Goal: Information Seeking & Learning: Understand process/instructions

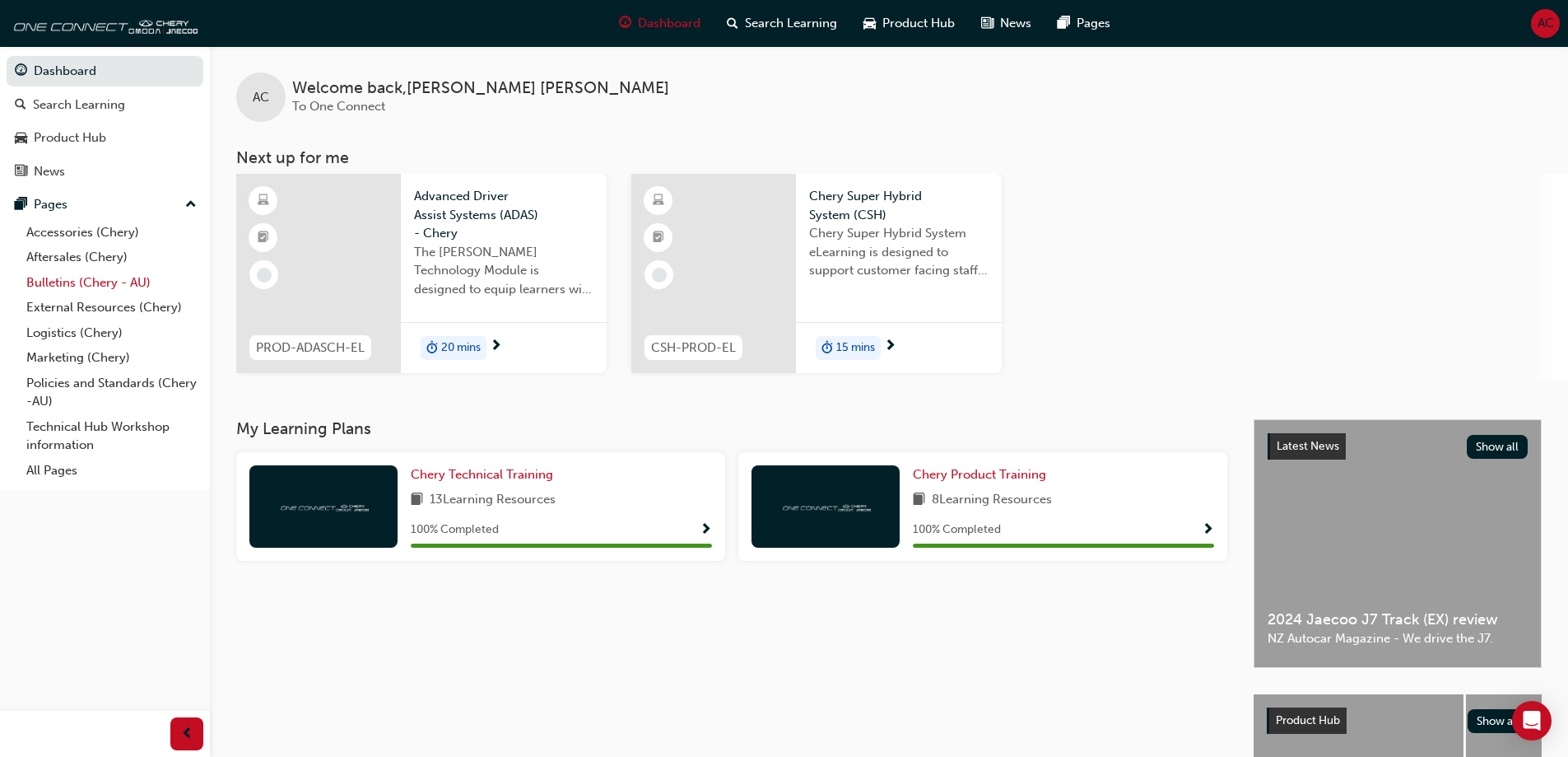
click at [93, 272] on link "Bulletins (Chery - AU)" at bounding box center [111, 283] width 184 height 25
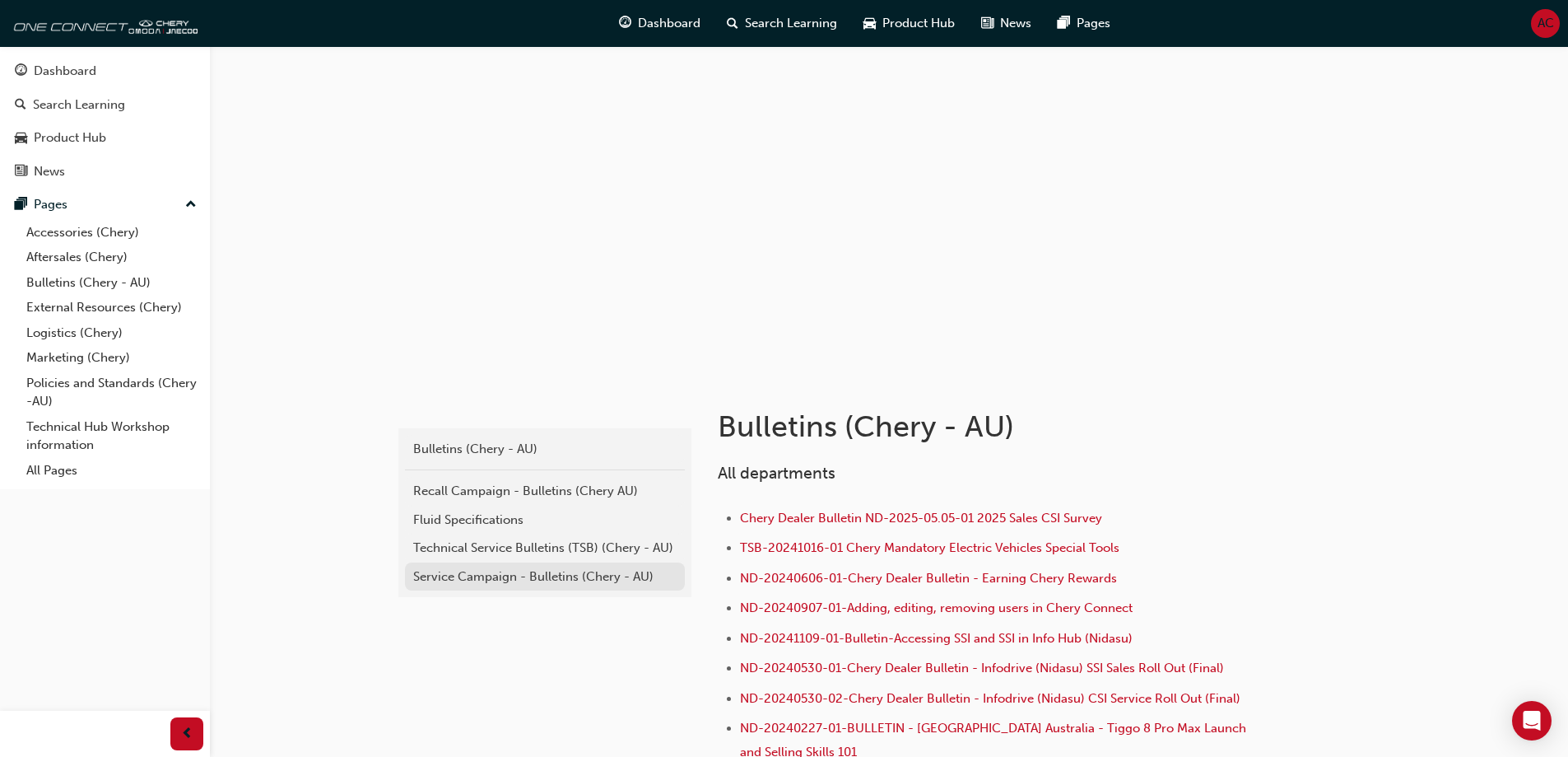
click at [542, 582] on div "Service Campaign - Bulletins (Chery - AU)" at bounding box center [544, 577] width 263 height 19
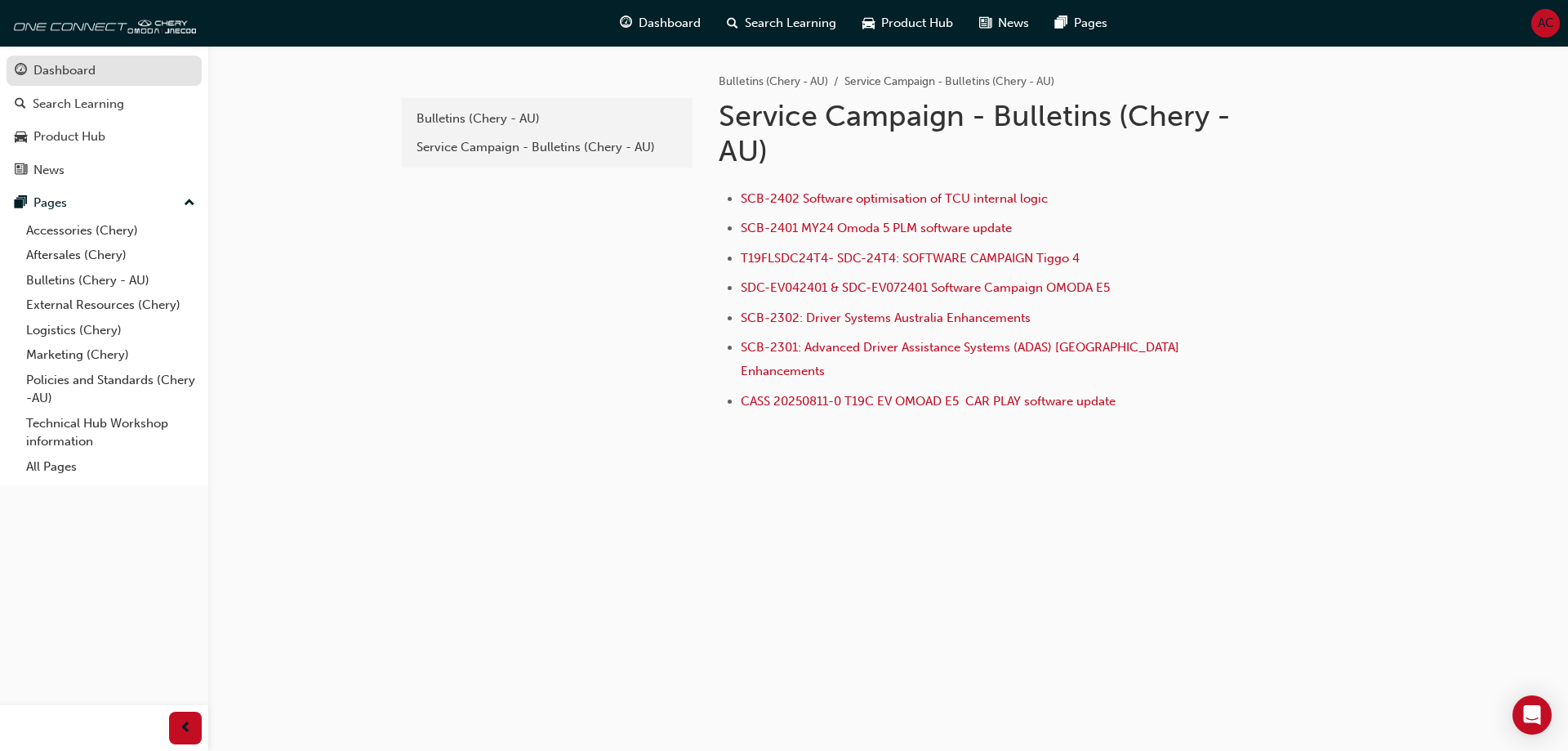
click at [83, 76] on div "Dashboard" at bounding box center [65, 70] width 62 height 19
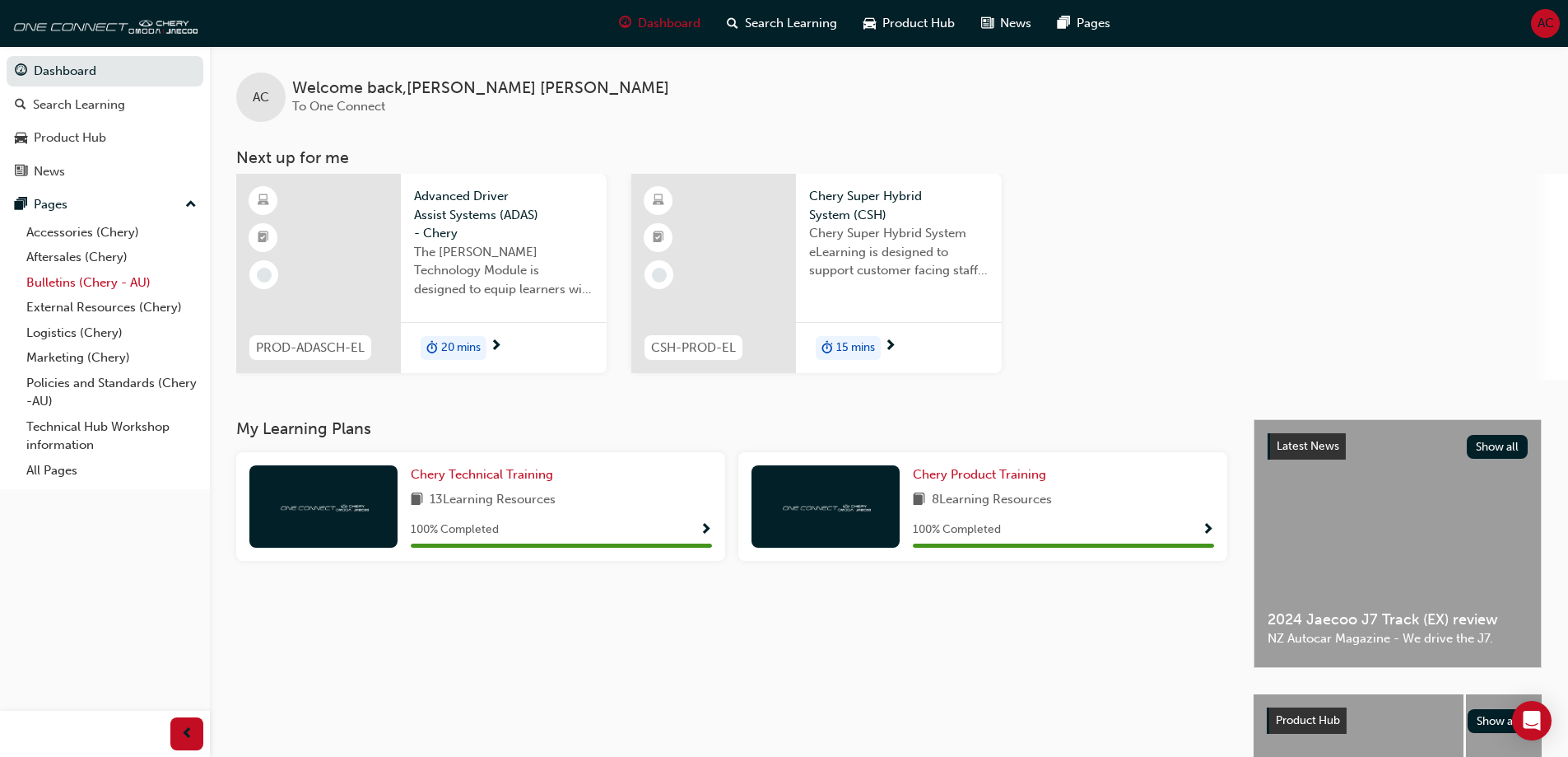
click at [64, 291] on link "Bulletins (Chery - AU)" at bounding box center [111, 283] width 184 height 25
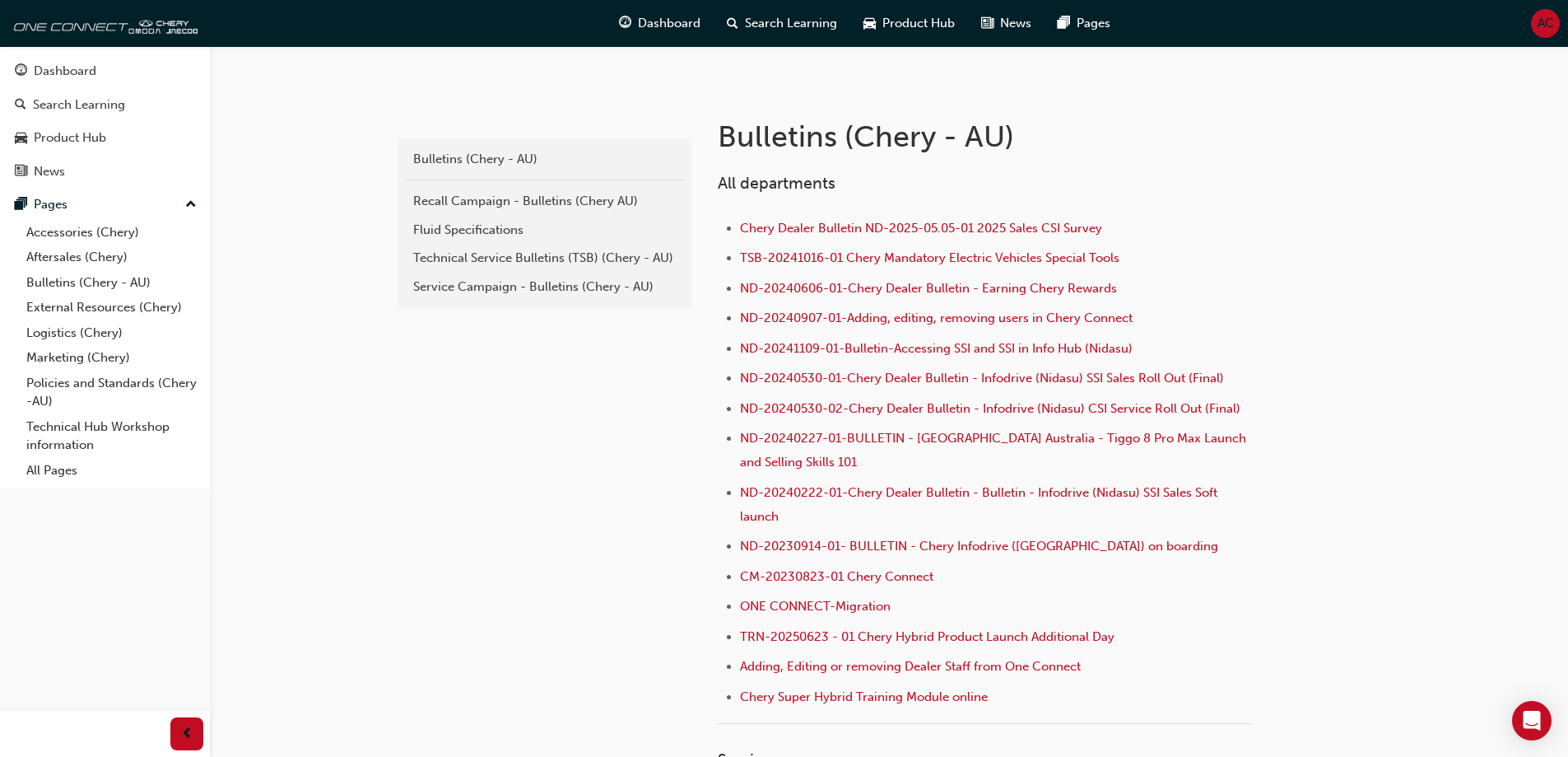
scroll to position [330, 0]
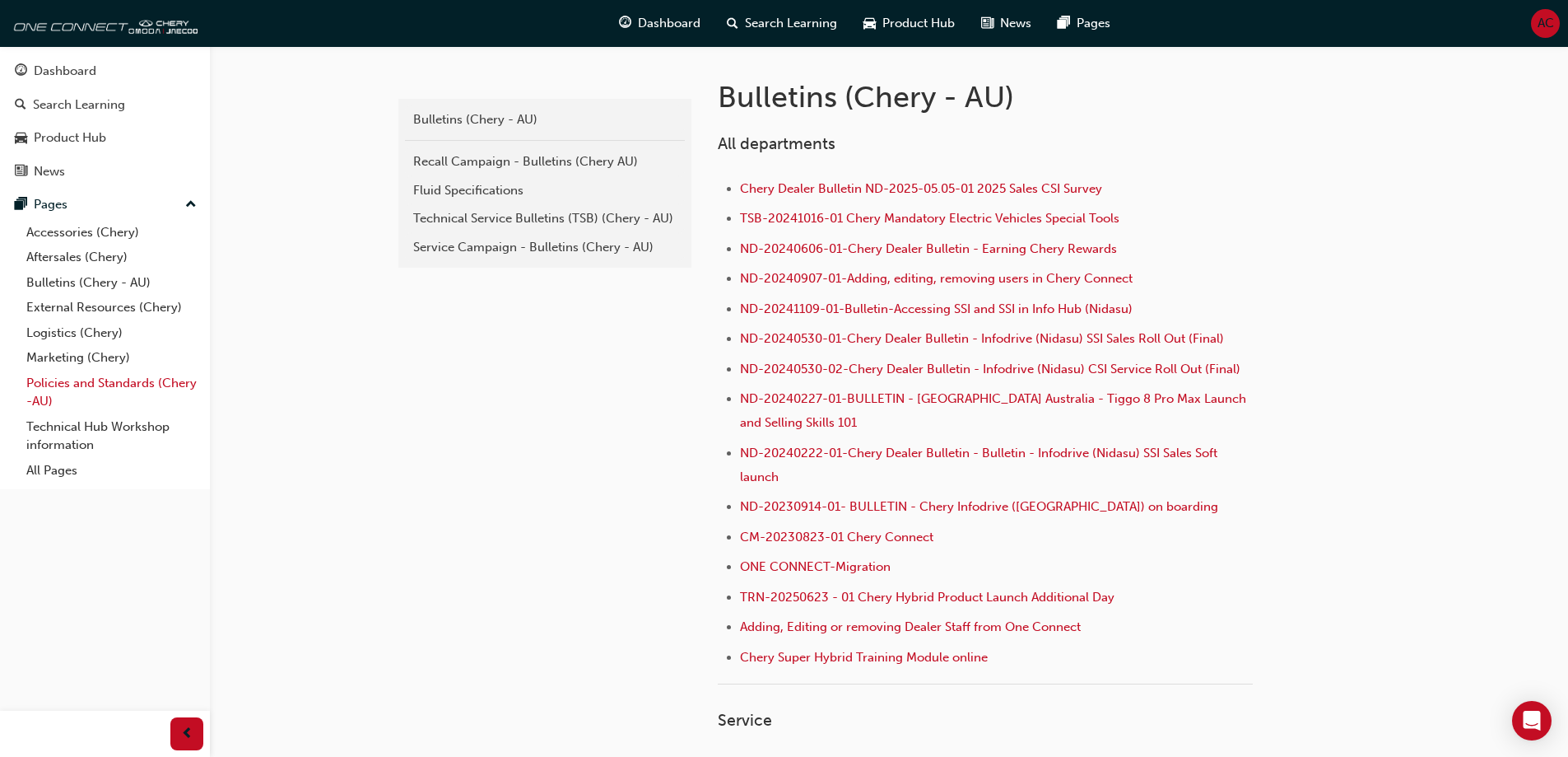
click at [107, 377] on link "Policies and Standards (Chery -AU)" at bounding box center [111, 392] width 184 height 44
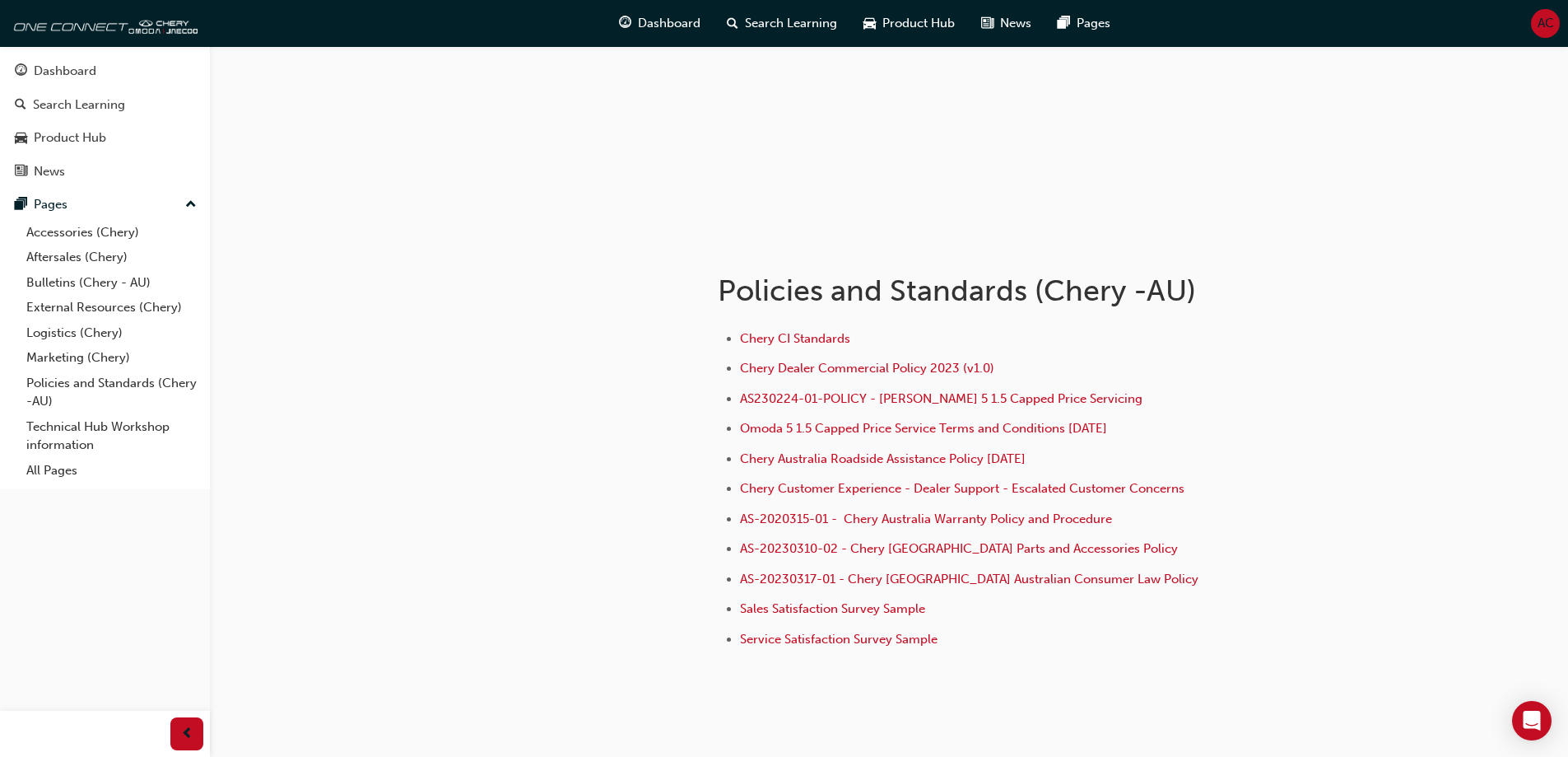
scroll to position [164, 0]
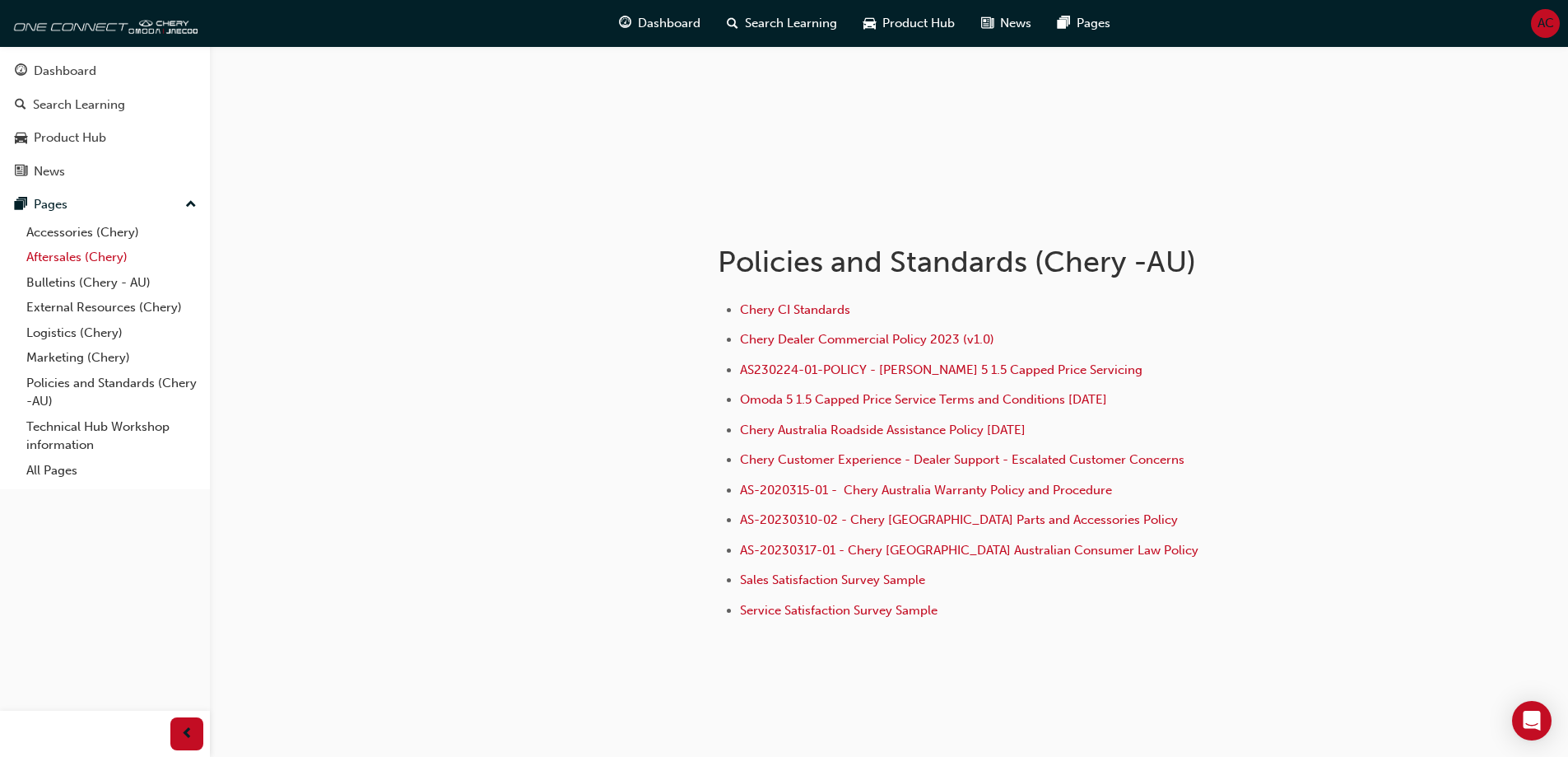
click at [89, 261] on link "Aftersales (Chery)" at bounding box center [111, 257] width 184 height 25
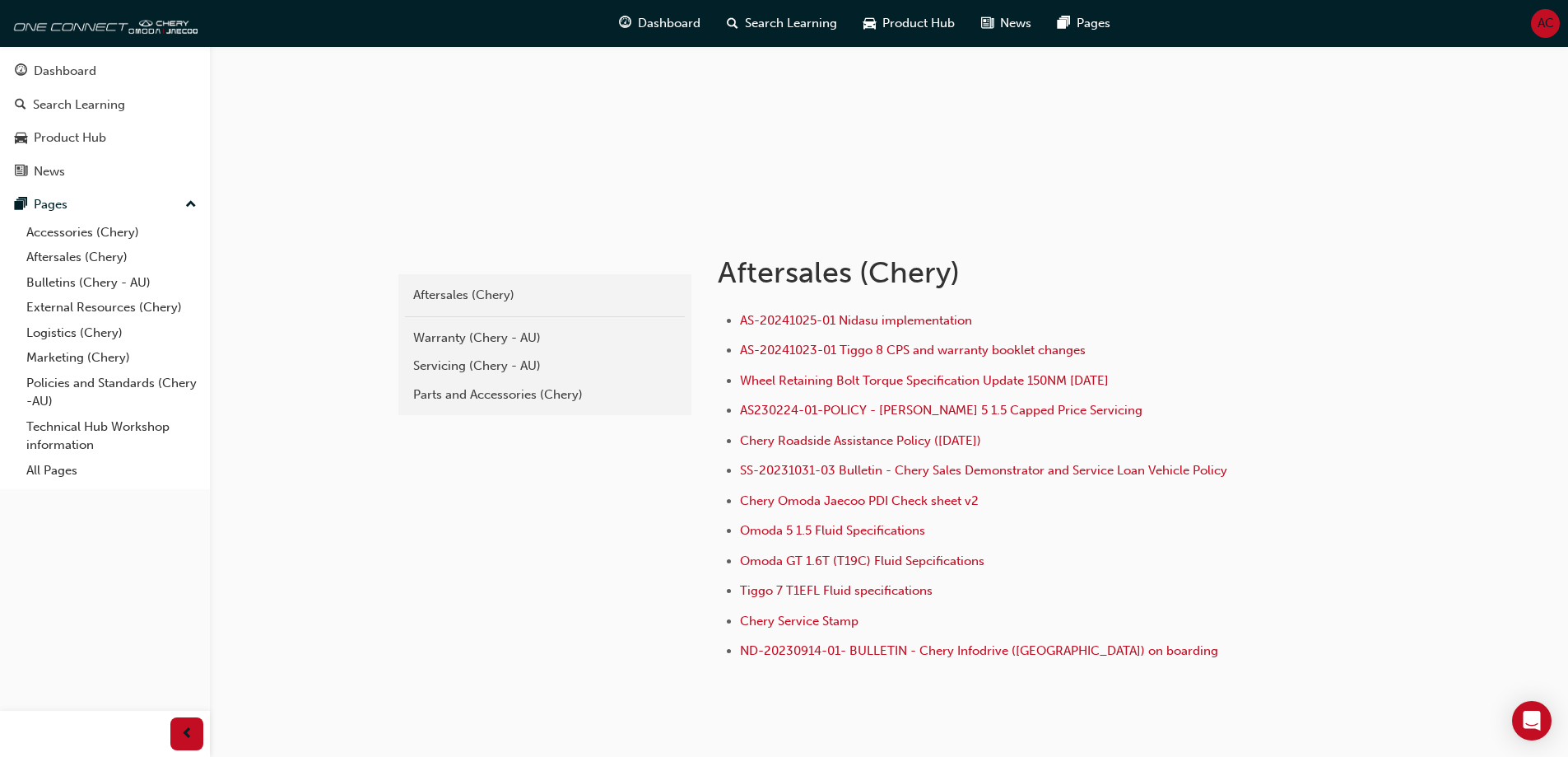
scroll to position [164, 0]
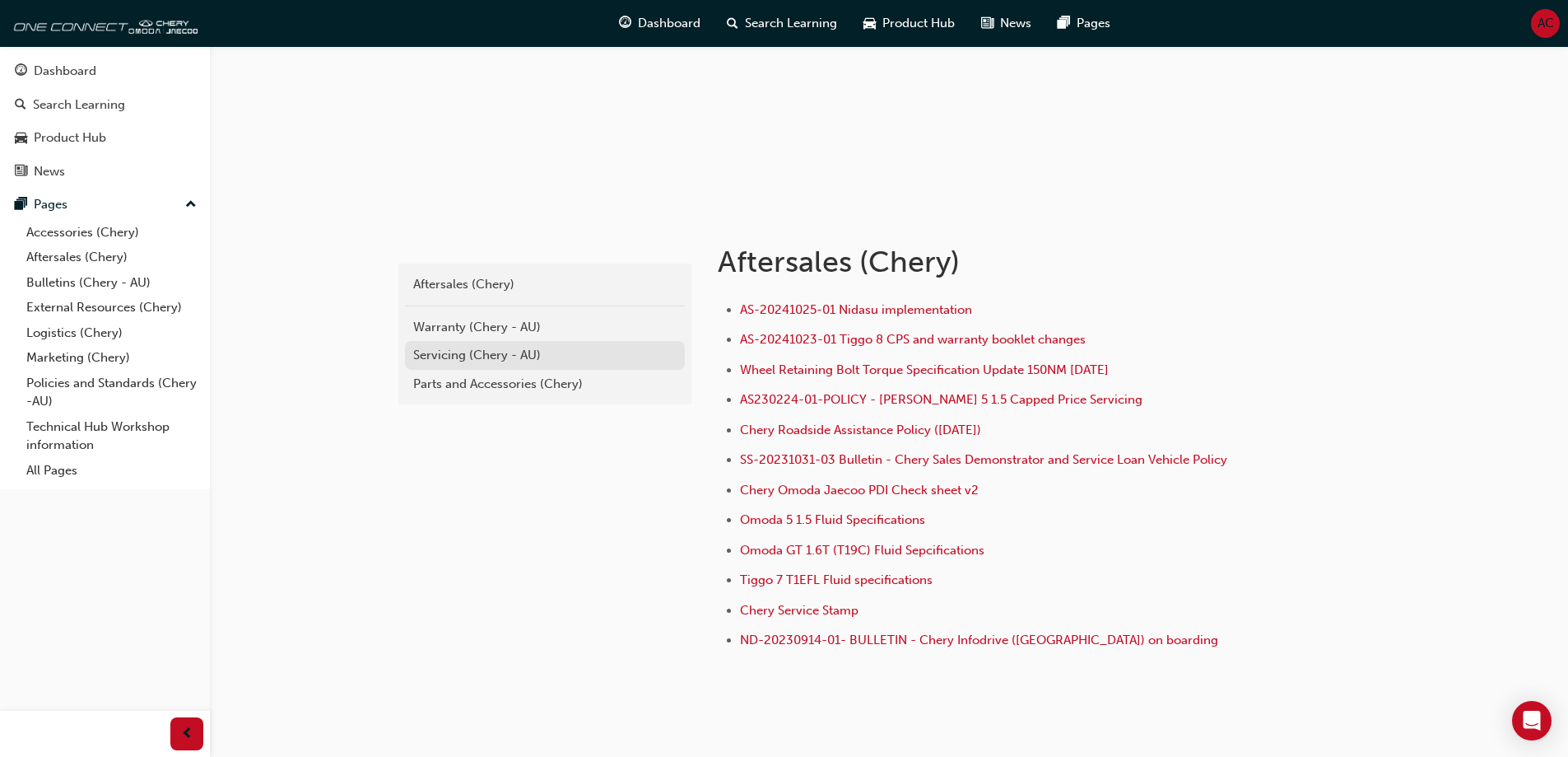
click at [468, 352] on div "Servicing (Chery - AU)" at bounding box center [544, 355] width 263 height 19
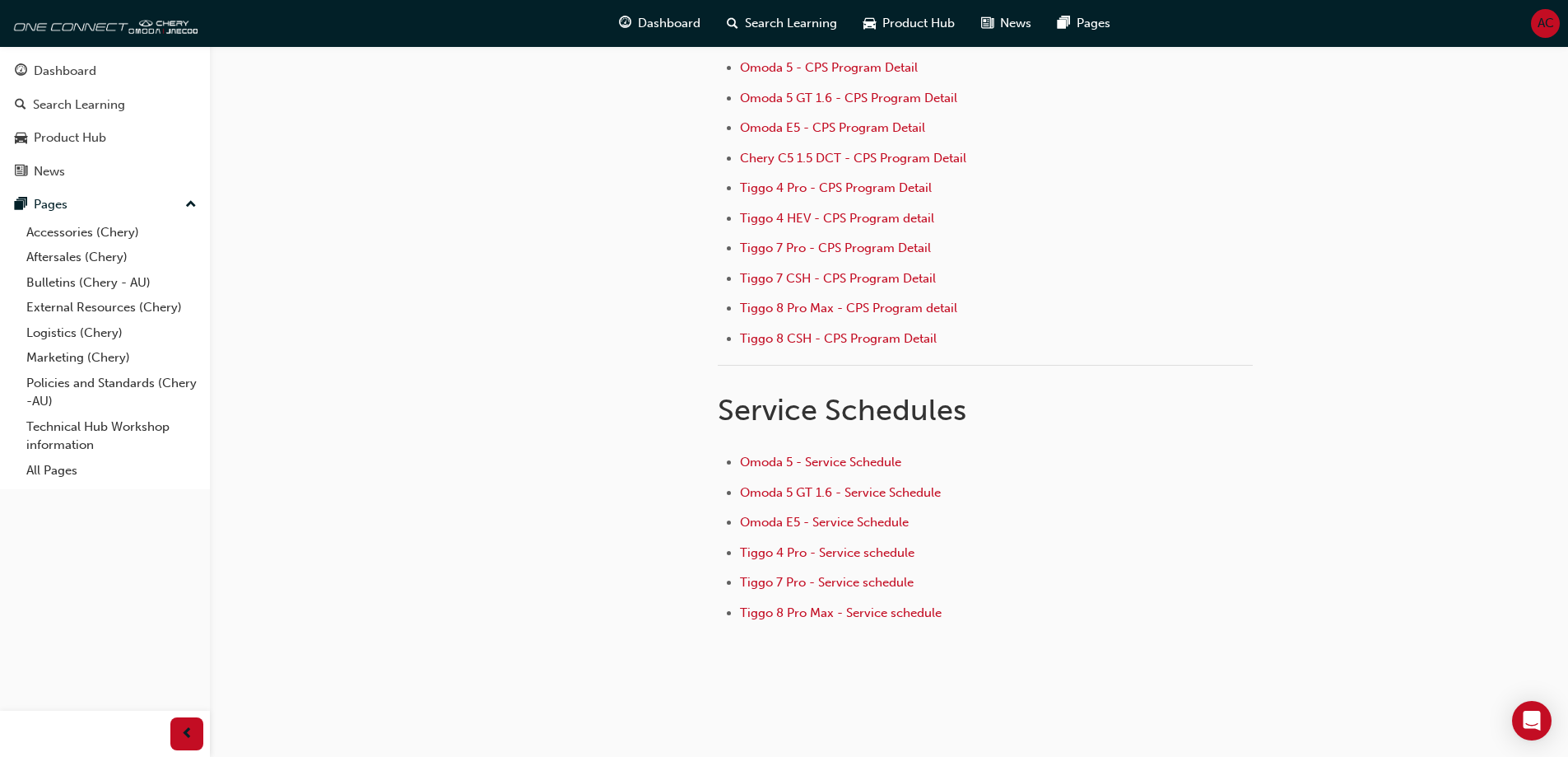
scroll to position [247, 0]
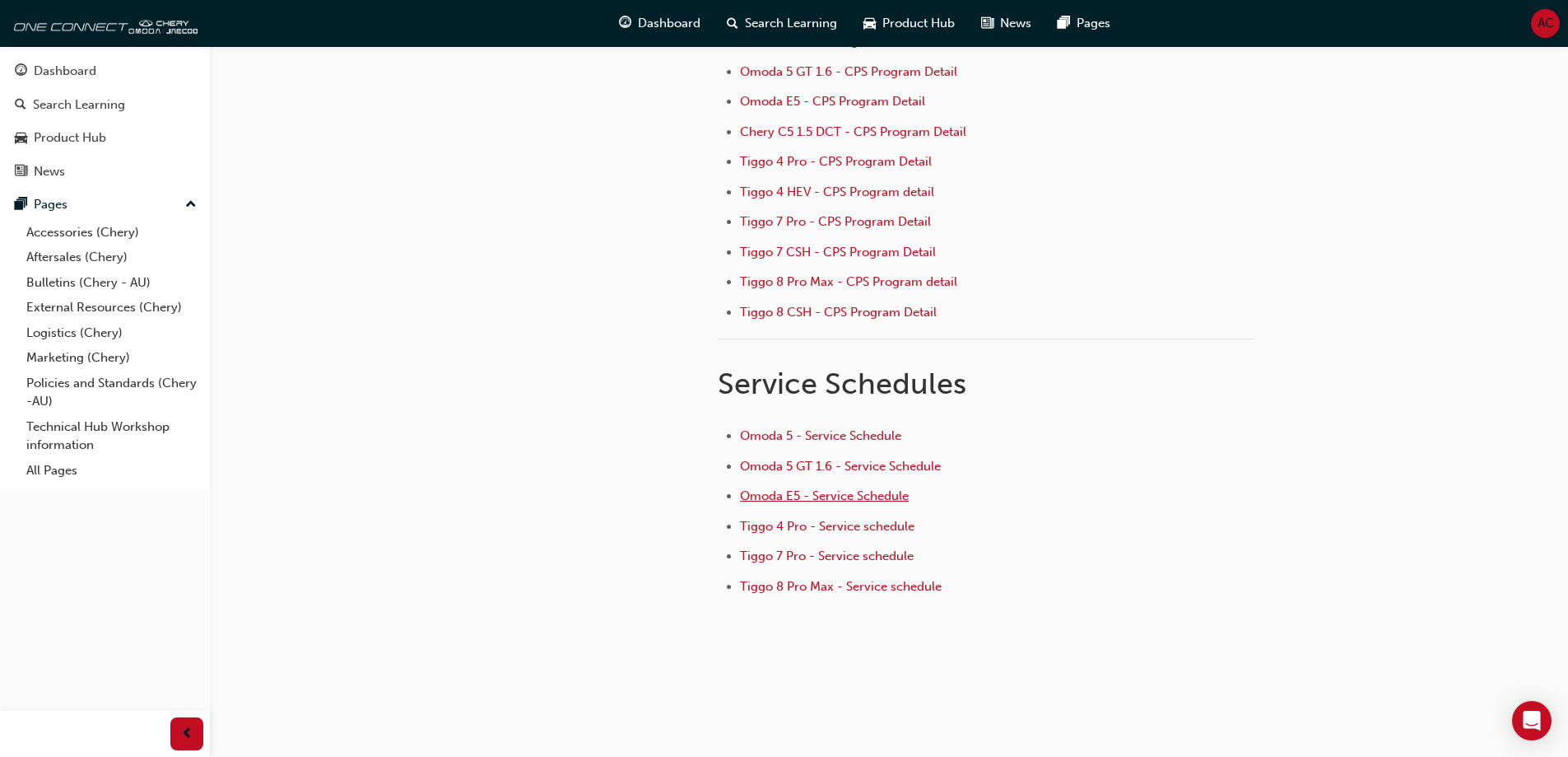
click at [850, 499] on span "Omoda E5 - Service Schedule" at bounding box center [825, 496] width 169 height 15
click at [868, 521] on span "Tiggo 4 Pro - Service schedule" at bounding box center [828, 524] width 174 height 15
